Goal: Transaction & Acquisition: Book appointment/travel/reservation

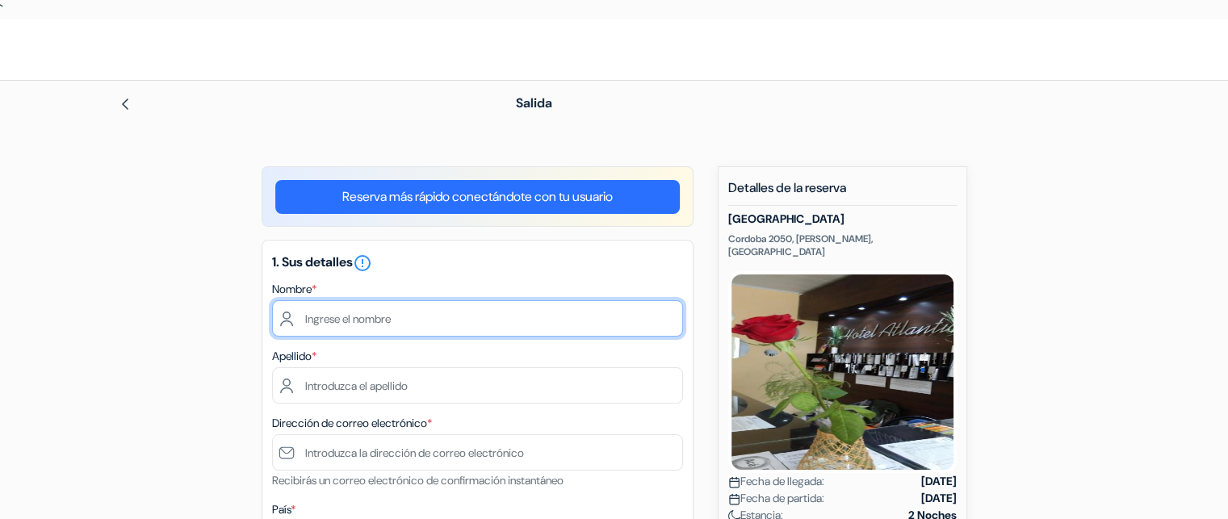
click at [333, 322] on input "text" at bounding box center [477, 318] width 411 height 36
type input "Raphaël"
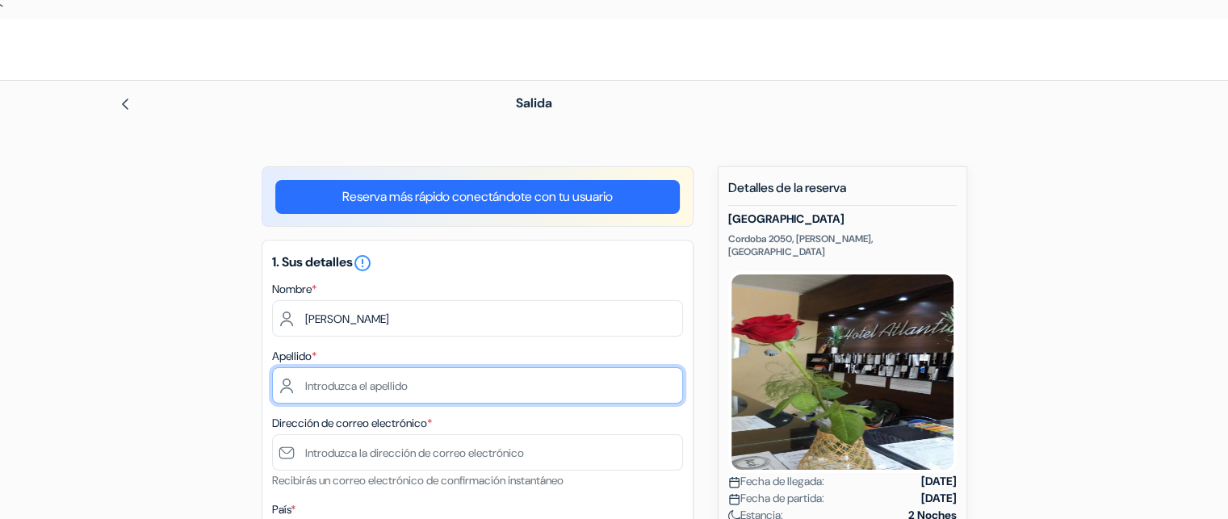
click at [325, 387] on input "text" at bounding box center [477, 385] width 411 height 36
type input "SERRUYA"
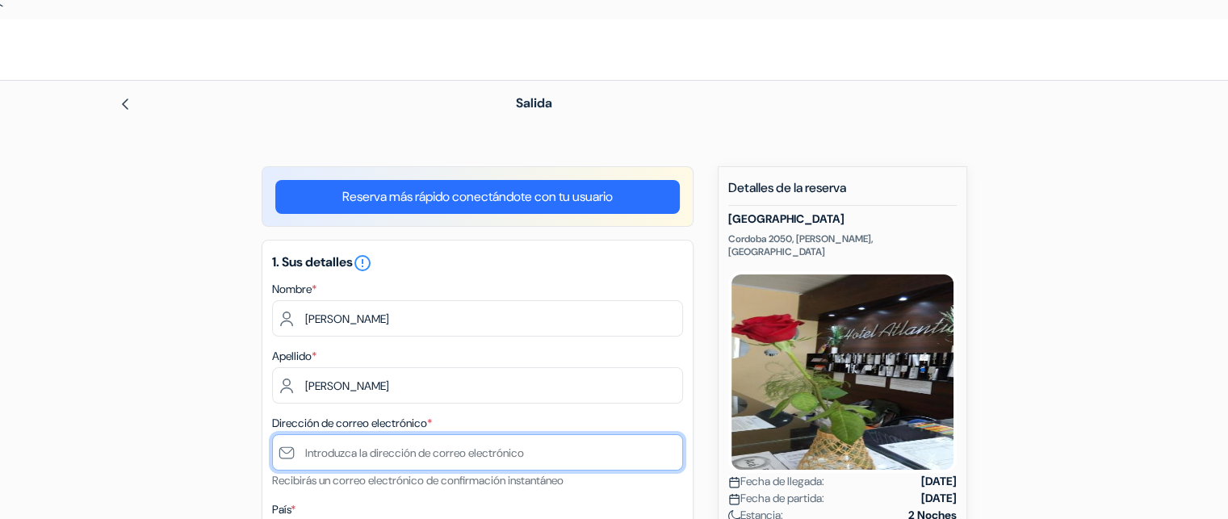
click at [329, 461] on input "text" at bounding box center [477, 452] width 411 height 36
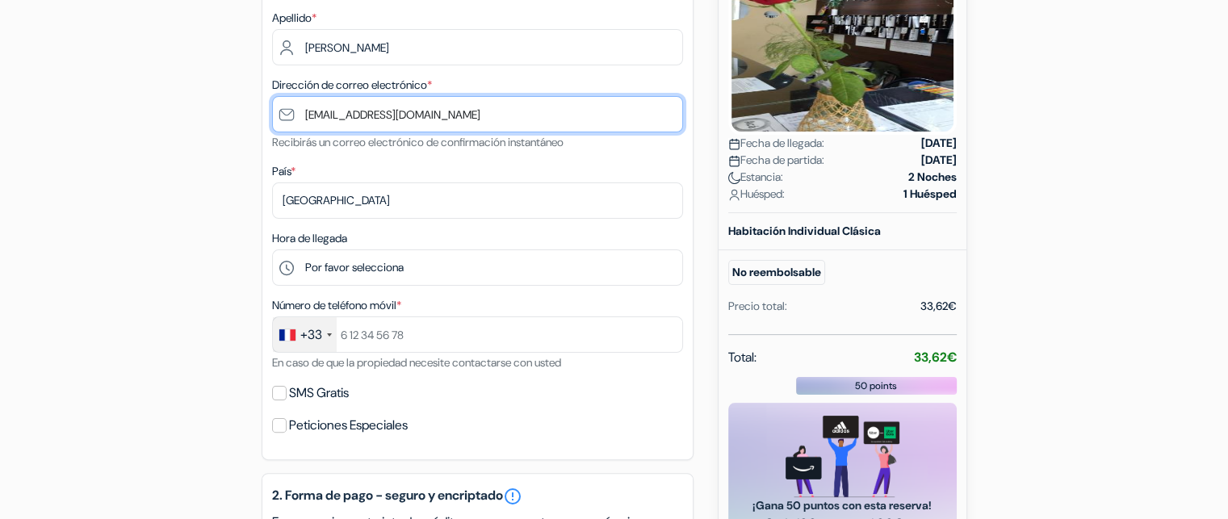
scroll to position [342, 0]
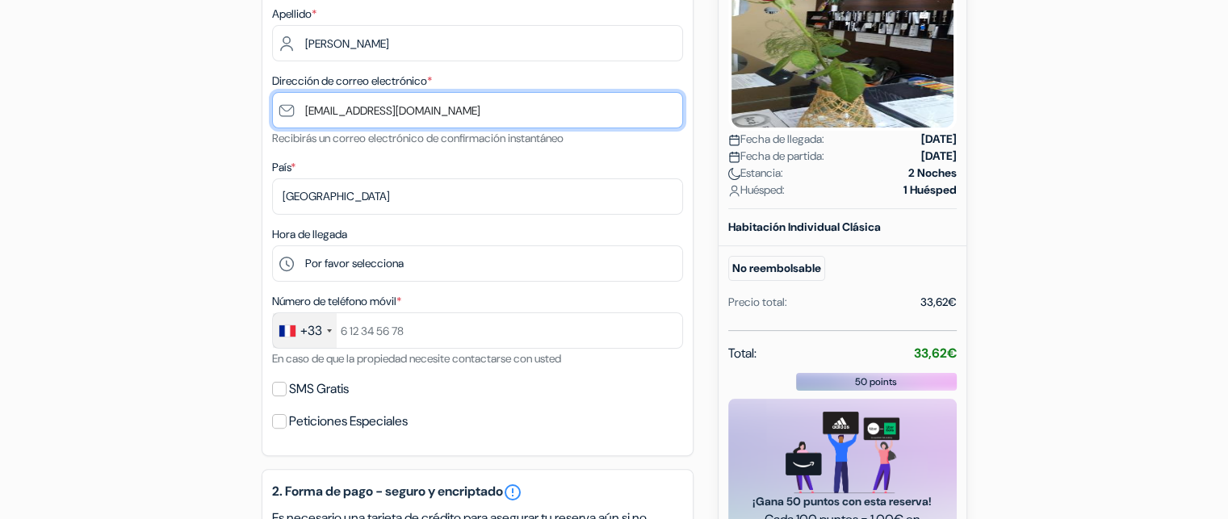
type input "[EMAIL_ADDRESS][DOMAIN_NAME]"
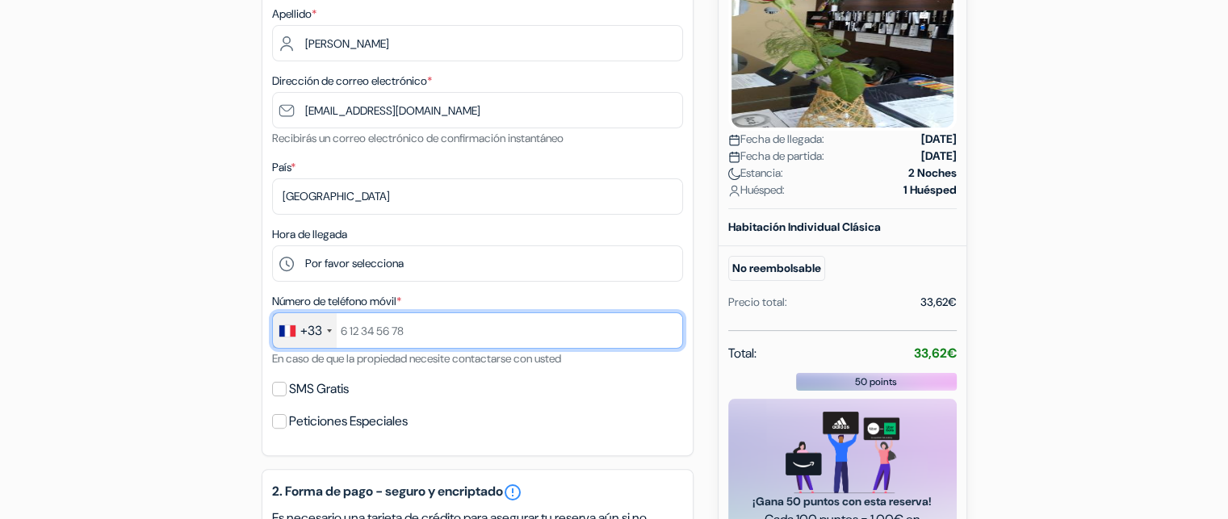
click at [433, 330] on input "text" at bounding box center [477, 330] width 411 height 36
type input "0641013030"
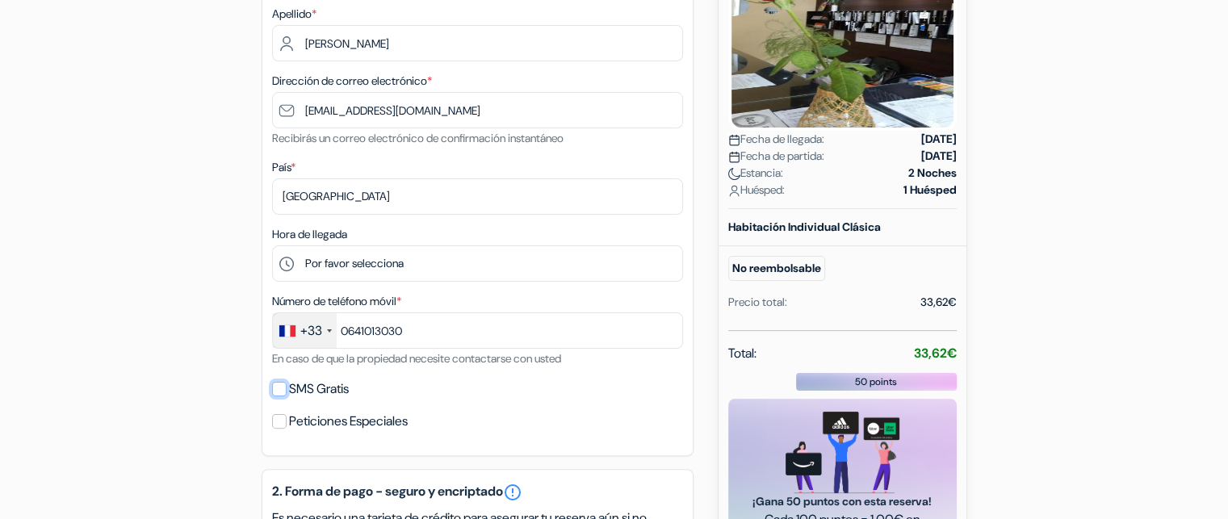
click at [277, 391] on input "SMS Gratis" at bounding box center [279, 389] width 15 height 15
checkbox input "true"
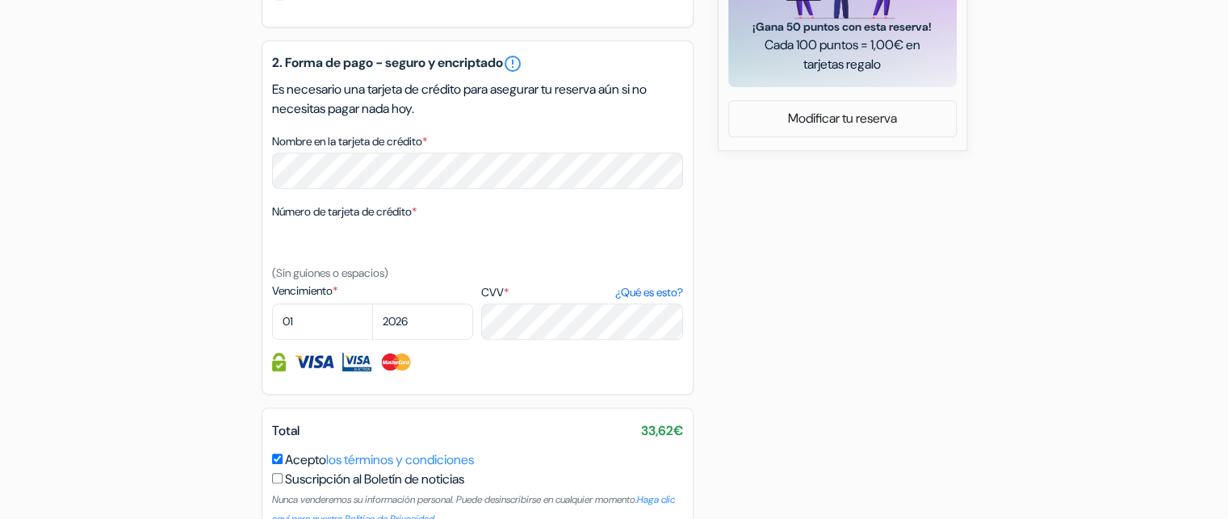
scroll to position [819, 0]
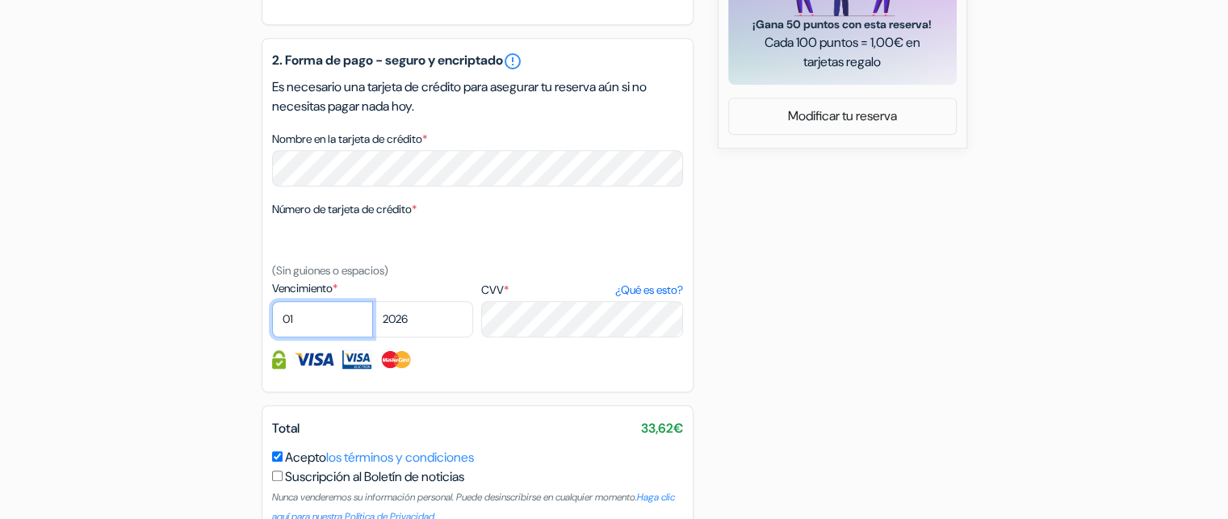
click at [333, 319] on select "01 02 03 04 05 06 07 08 09 10 11 12" at bounding box center [322, 319] width 101 height 36
select select "09"
click at [272, 303] on select "01 02 03 04 05 06 07 08 09 10 11 12" at bounding box center [322, 319] width 101 height 36
click at [410, 320] on select "2025 2026 2027 2028 2029 2030 2031 2032 2033 2034 2035 2036 2037 2038 2039 2040…" at bounding box center [422, 319] width 101 height 36
select select "2028"
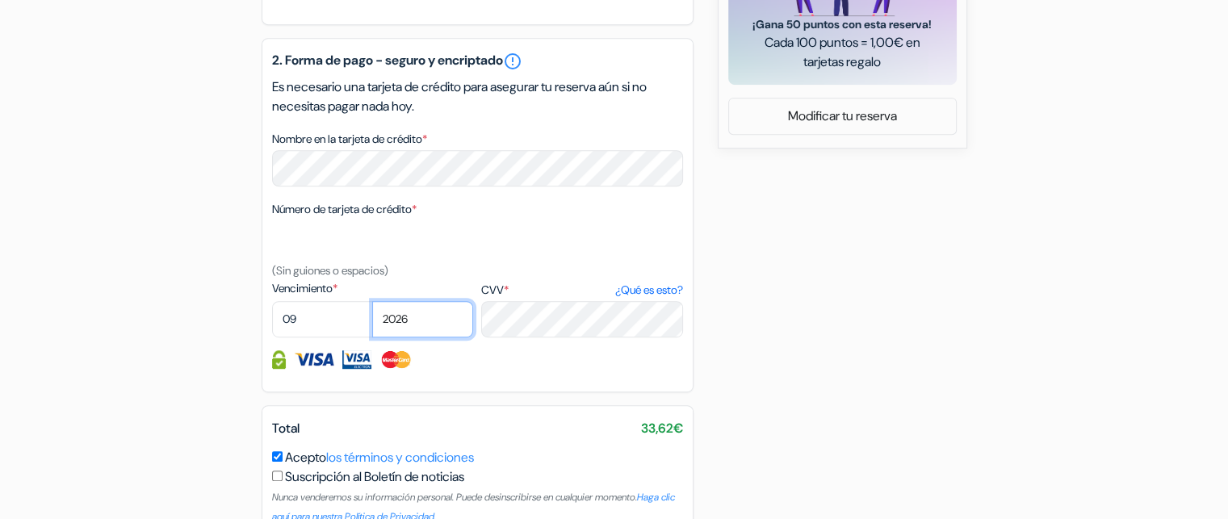
click at [372, 303] on select "2025 2026 2027 2028 2029 2030 2031 2032 2033 2034 2035 2036 2037 2038 2039 2040…" at bounding box center [422, 319] width 101 height 36
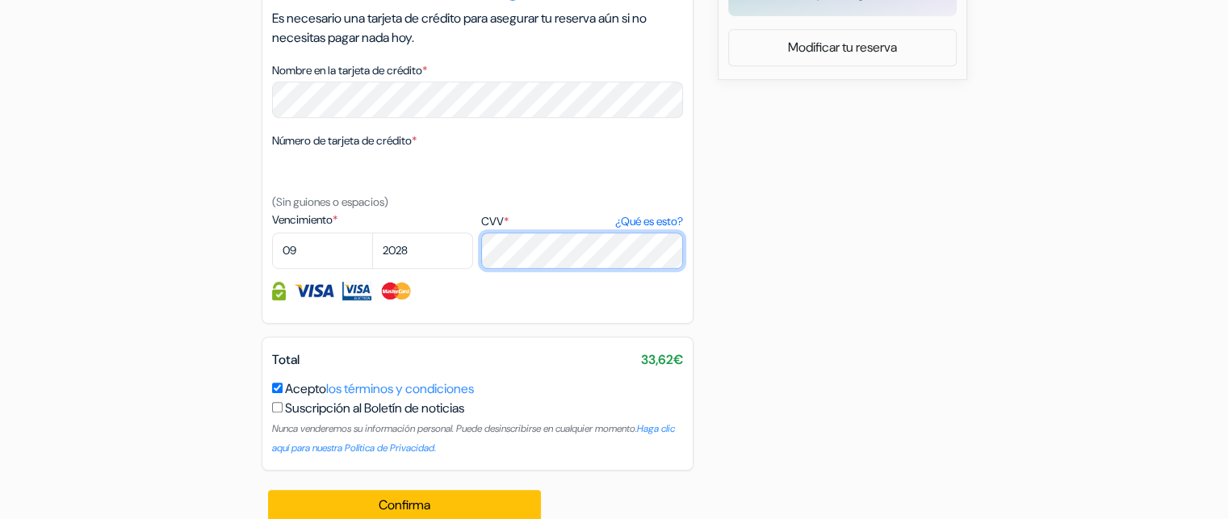
scroll to position [911, 0]
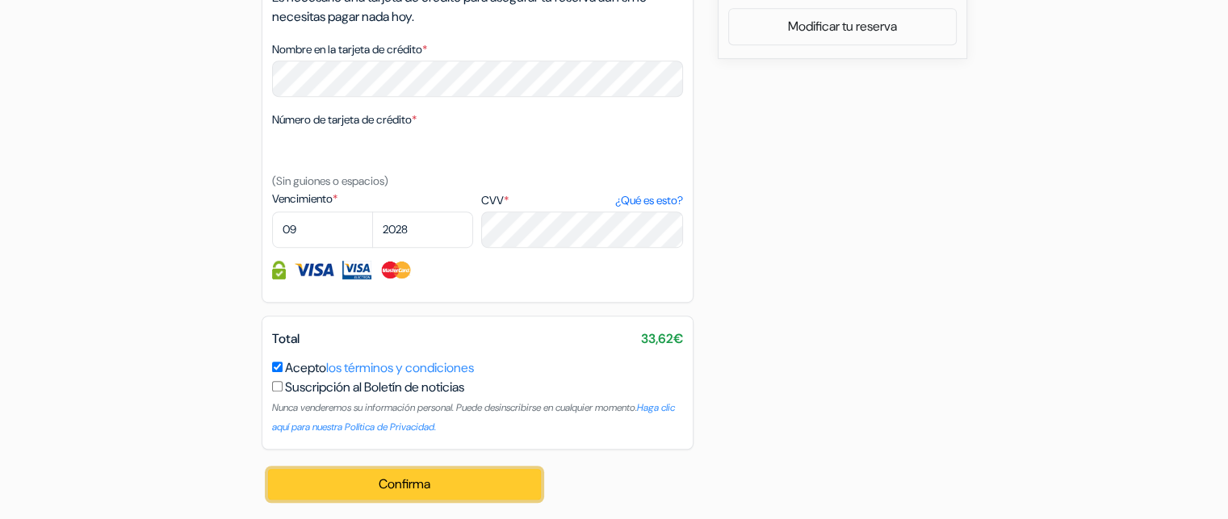
click at [397, 480] on button "Confirma Loading..." at bounding box center [405, 484] width 274 height 31
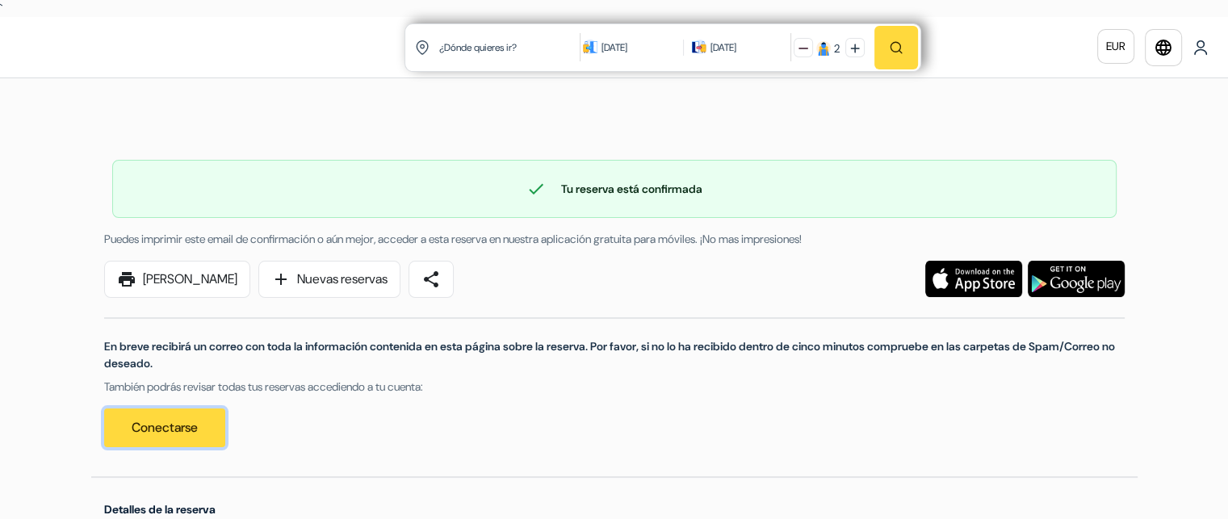
click at [174, 421] on link "Conectarse" at bounding box center [164, 427] width 121 height 39
